Goal: Find specific page/section: Find specific page/section

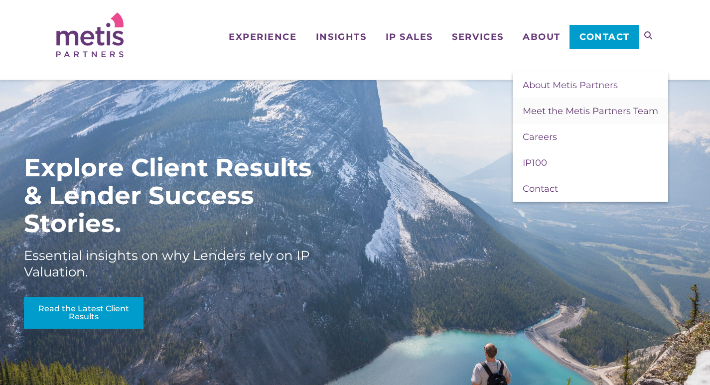
click at [571, 112] on span "Meet the Metis Partners Team" at bounding box center [589, 111] width 135 height 11
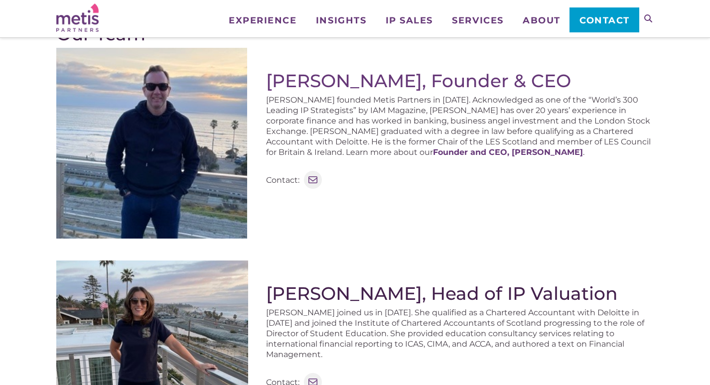
scroll to position [50, 0]
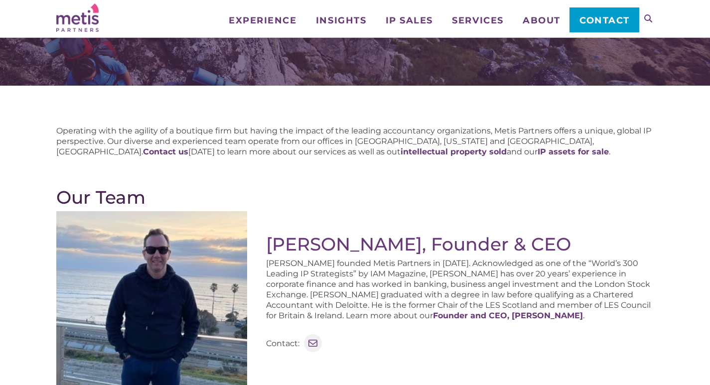
click at [512, 194] on h2 "Our Team" at bounding box center [355, 197] width 598 height 21
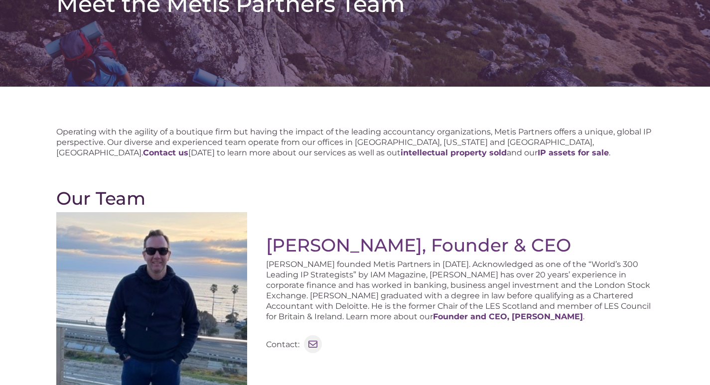
scroll to position [132, 0]
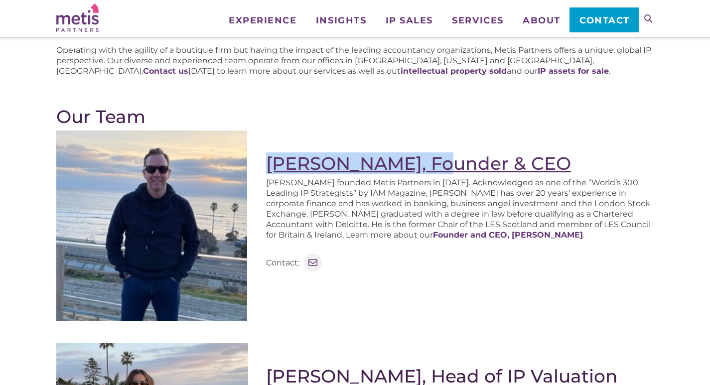
drag, startPoint x: 259, startPoint y: 158, endPoint x: 443, endPoint y: 158, distance: 183.7
click at [443, 158] on div "[PERSON_NAME], Founder & CEO [PERSON_NAME] founded Metis Partners in [DATE]. Ac…" at bounding box center [355, 229] width 598 height 199
copy link "[PERSON_NAME]"
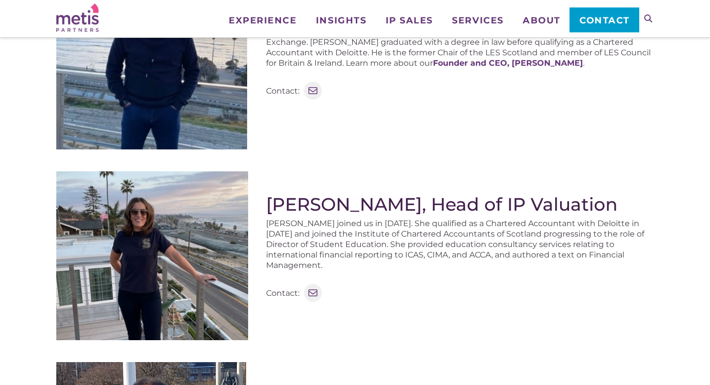
scroll to position [331, 0]
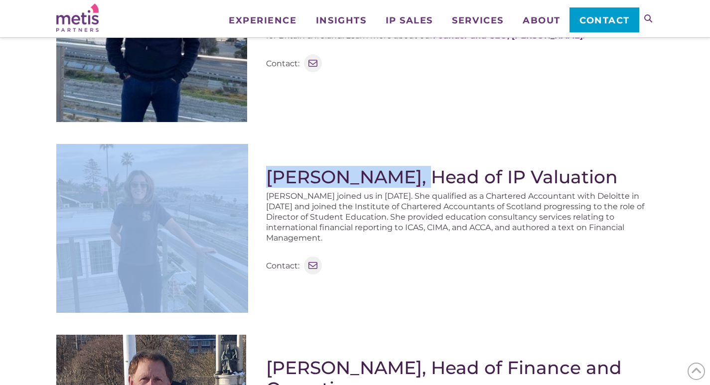
drag, startPoint x: 256, startPoint y: 177, endPoint x: 410, endPoint y: 175, distance: 153.4
click at [410, 175] on div "Luisa Robertson, Head of IP Valuation Luisa joined us in 2015. She qualified as…" at bounding box center [355, 232] width 598 height 177
copy div "[PERSON_NAME]"
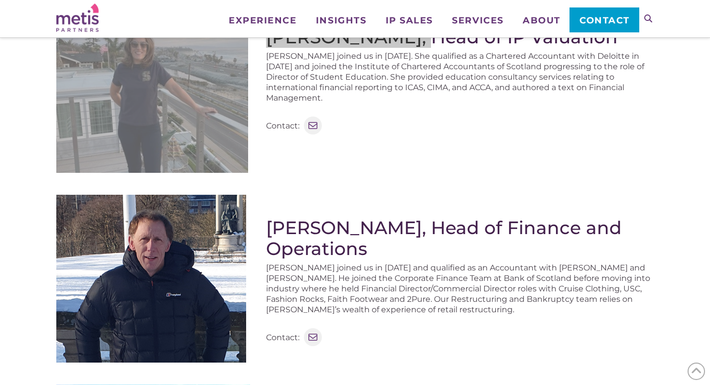
scroll to position [480, 0]
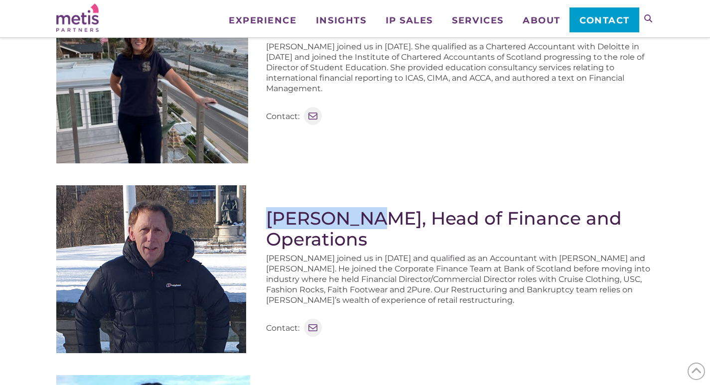
drag, startPoint x: 260, startPoint y: 219, endPoint x: 351, endPoint y: 218, distance: 91.1
click at [351, 218] on div "Iain Baird, Head of Finance and Operations Iain joined us in 2017 and qualified…" at bounding box center [355, 273] width 598 height 176
copy h2 "[PERSON_NAME]"
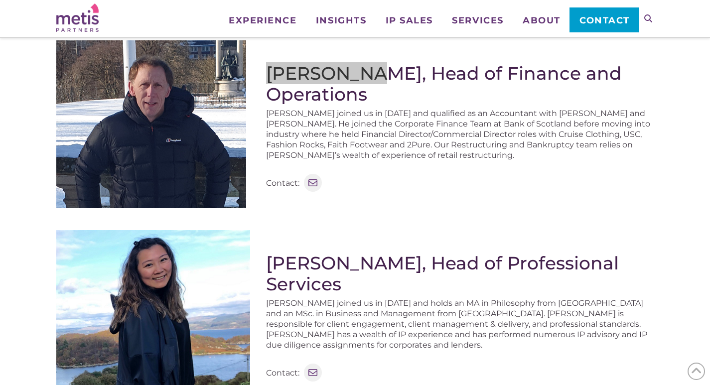
scroll to position [630, 0]
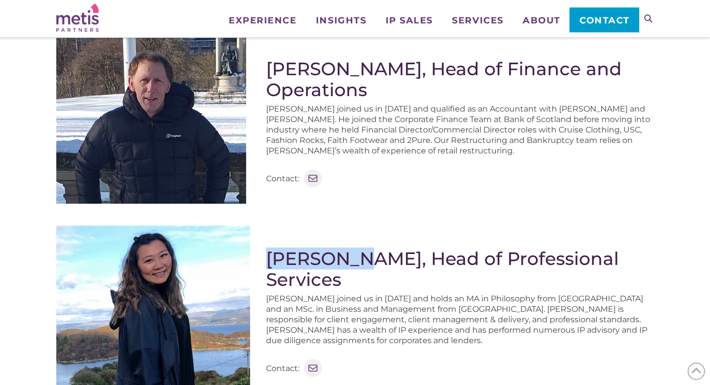
drag, startPoint x: 268, startPoint y: 261, endPoint x: 362, endPoint y: 260, distance: 93.6
click at [362, 260] on h2 "Ruby Chan, Head of Professional Services" at bounding box center [460, 269] width 388 height 42
copy h2 "[PERSON_NAME]"
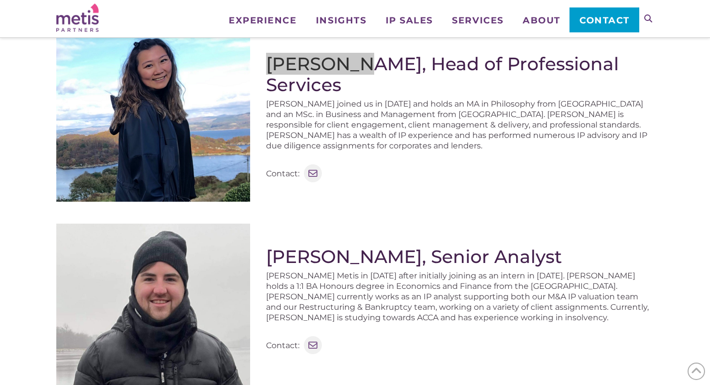
scroll to position [829, 0]
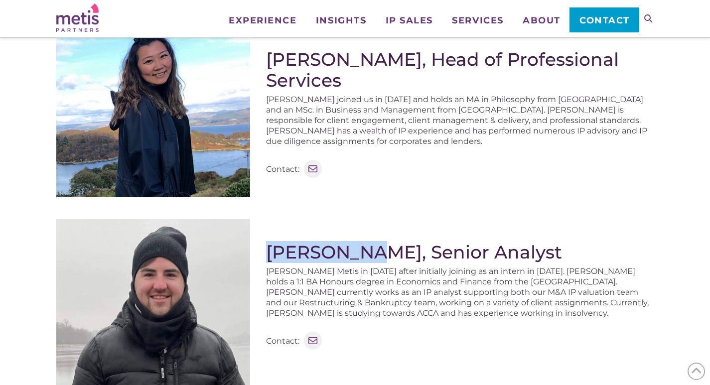
drag, startPoint x: 268, startPoint y: 256, endPoint x: 369, endPoint y: 254, distance: 101.1
click at [369, 254] on h2 "David Hood, Senior Analyst" at bounding box center [460, 251] width 388 height 21
copy h2 "David Hood"
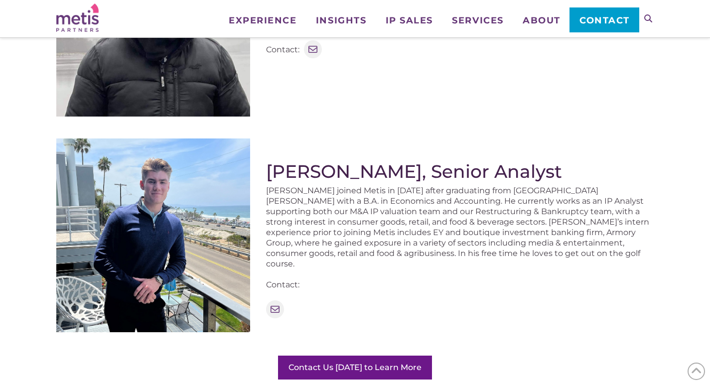
scroll to position [1128, 0]
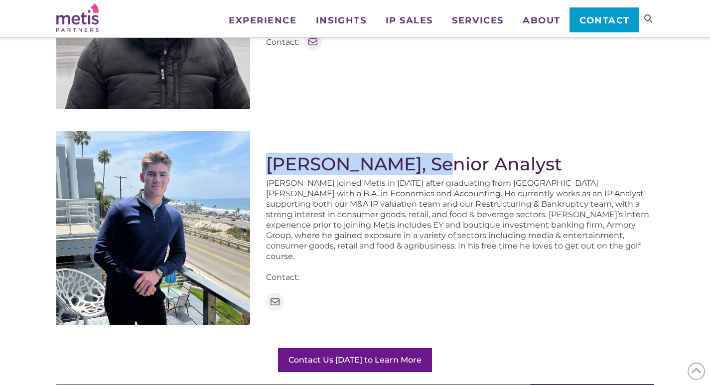
drag, startPoint x: 267, startPoint y: 165, endPoint x: 444, endPoint y: 165, distance: 176.3
click at [444, 165] on h2 "Matthew Robertson, Senior Analyst" at bounding box center [460, 163] width 388 height 21
copy h2 "Matthew Robertson"
